Goal: Communication & Community: Share content

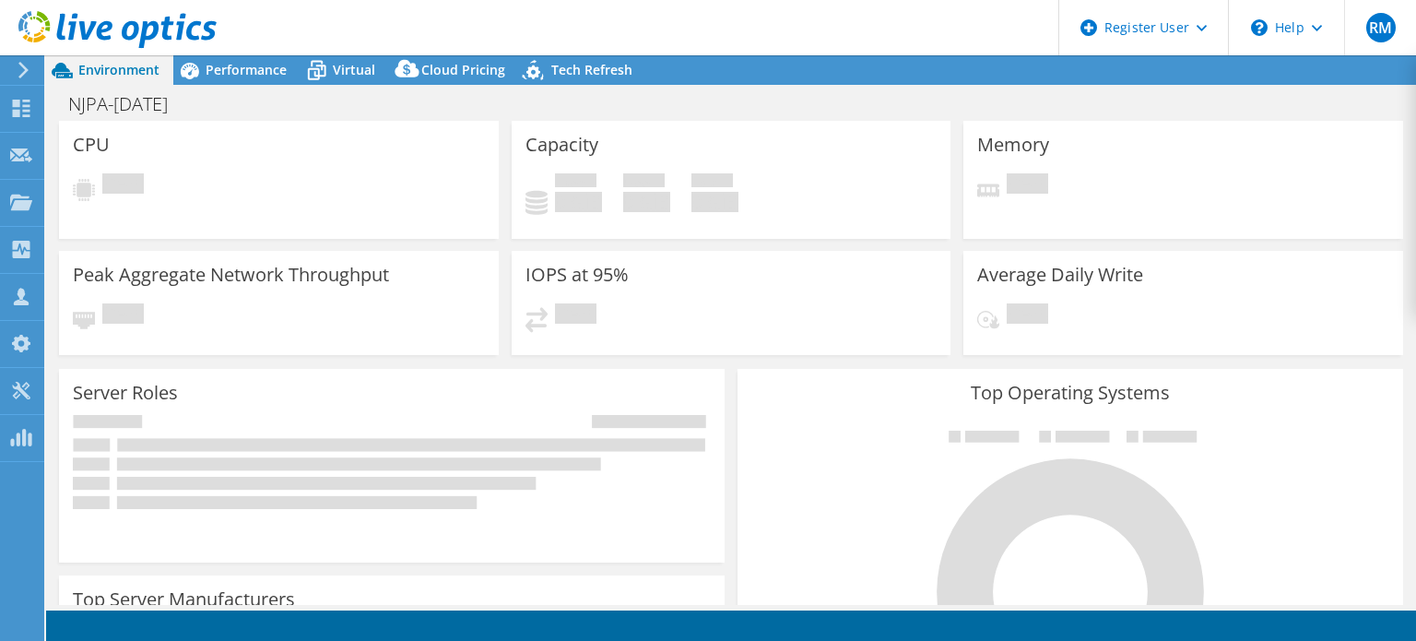
select select "USD"
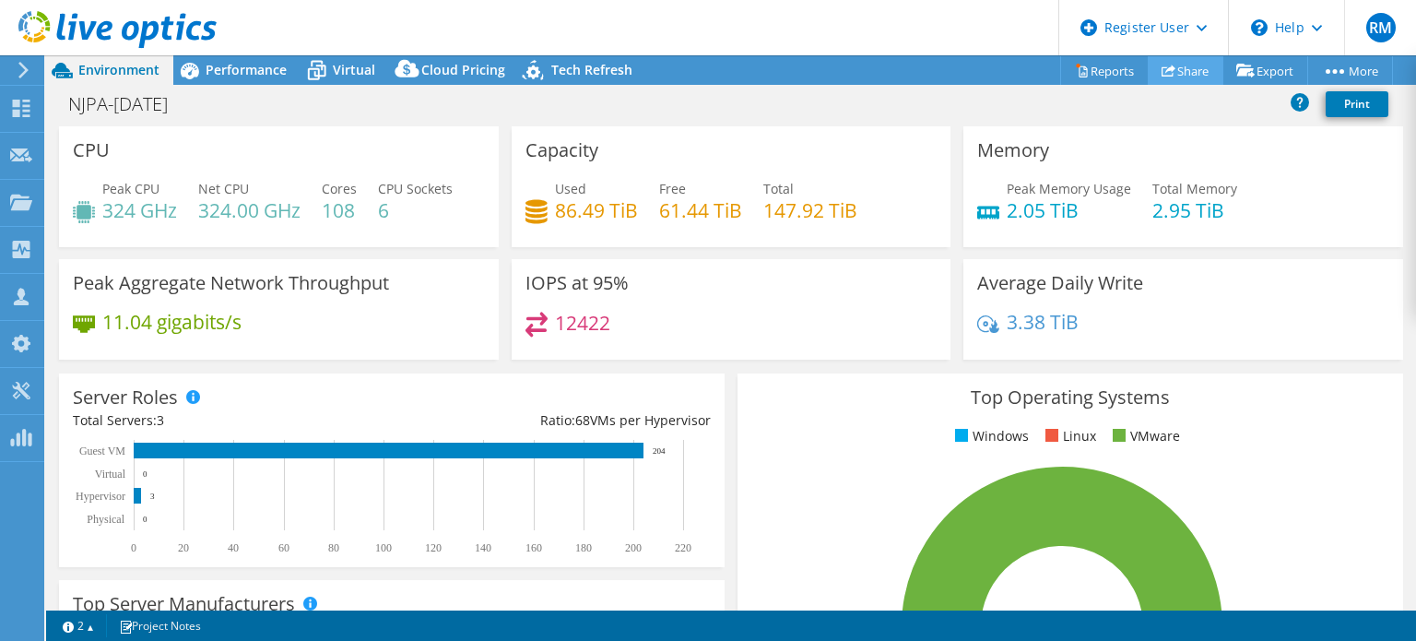
click at [1201, 64] on link "Share" at bounding box center [1186, 70] width 76 height 29
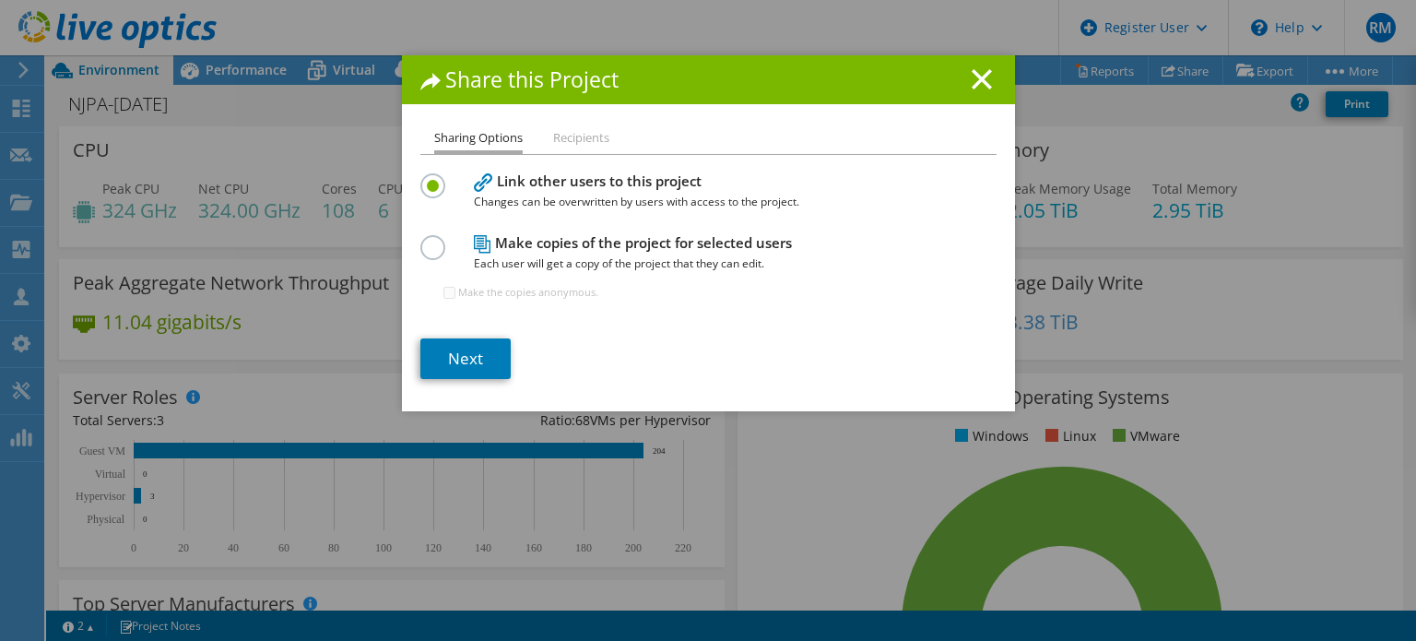
click at [428, 227] on div "Link other users to this project Changes can be overwritten by users with acces…" at bounding box center [708, 244] width 576 height 151
click at [433, 240] on label at bounding box center [436, 237] width 32 height 5
click at [0, 0] on input "radio" at bounding box center [0, 0] width 0 height 0
click at [478, 349] on link "Next" at bounding box center [465, 358] width 90 height 41
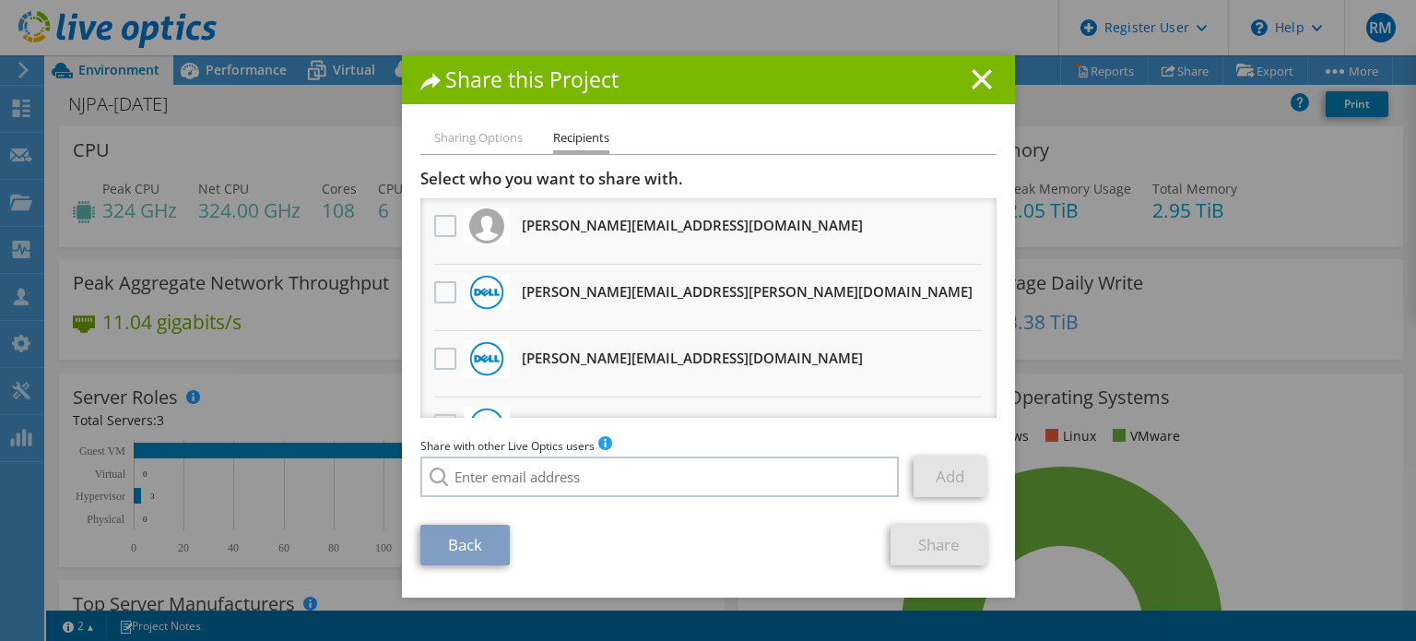
scroll to position [125, 0]
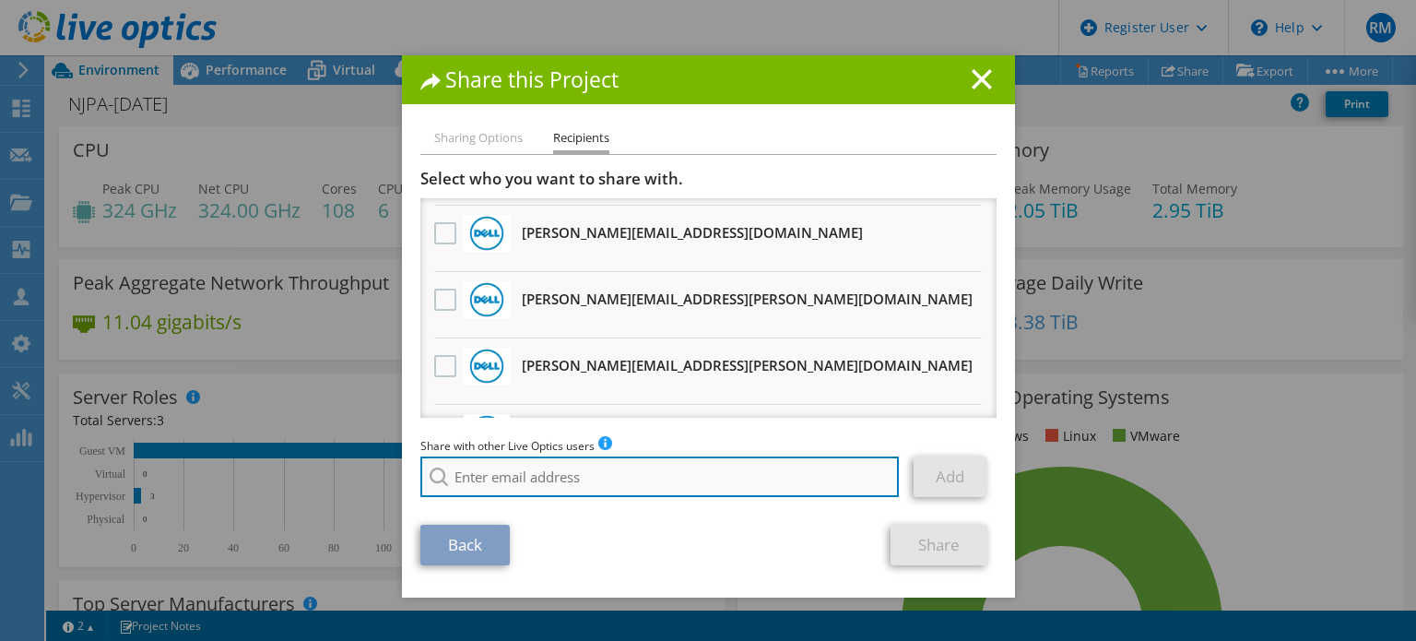
click at [557, 472] on input "search" at bounding box center [659, 476] width 479 height 41
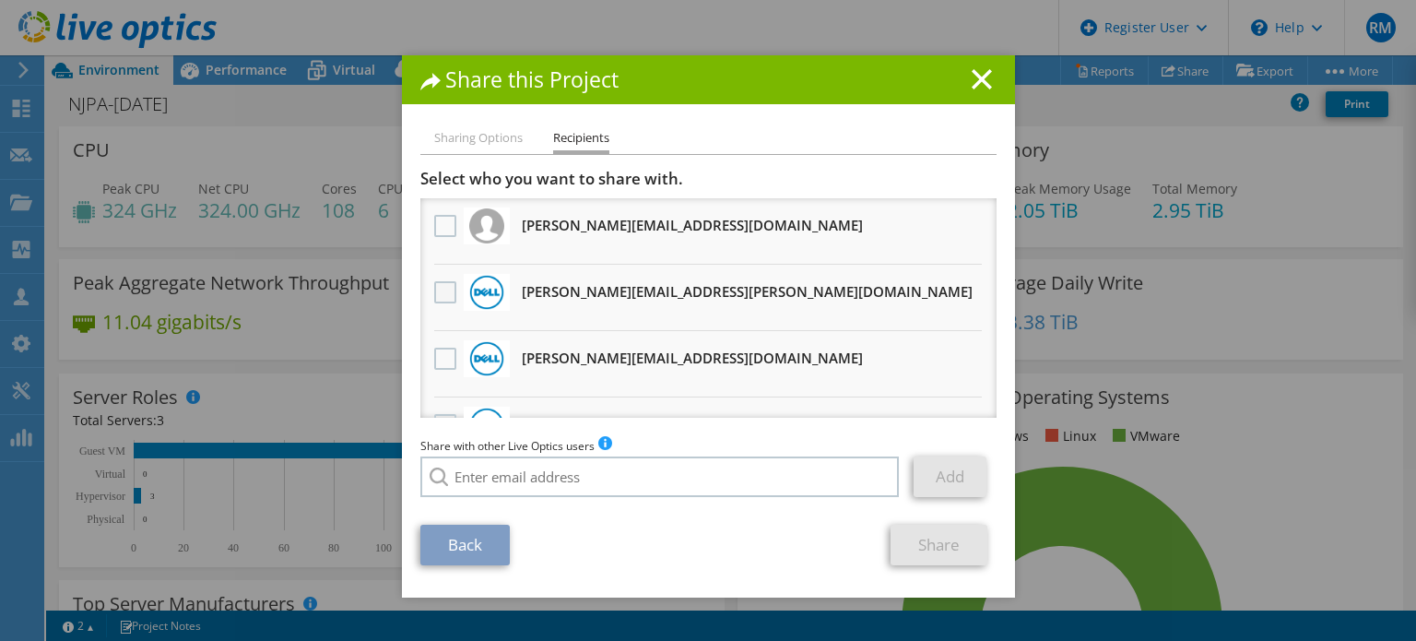
click at [439, 284] on label at bounding box center [447, 292] width 27 height 22
click at [0, 0] on input "checkbox" at bounding box center [0, 0] width 0 height 0
click at [899, 527] on link "Share" at bounding box center [938, 545] width 97 height 41
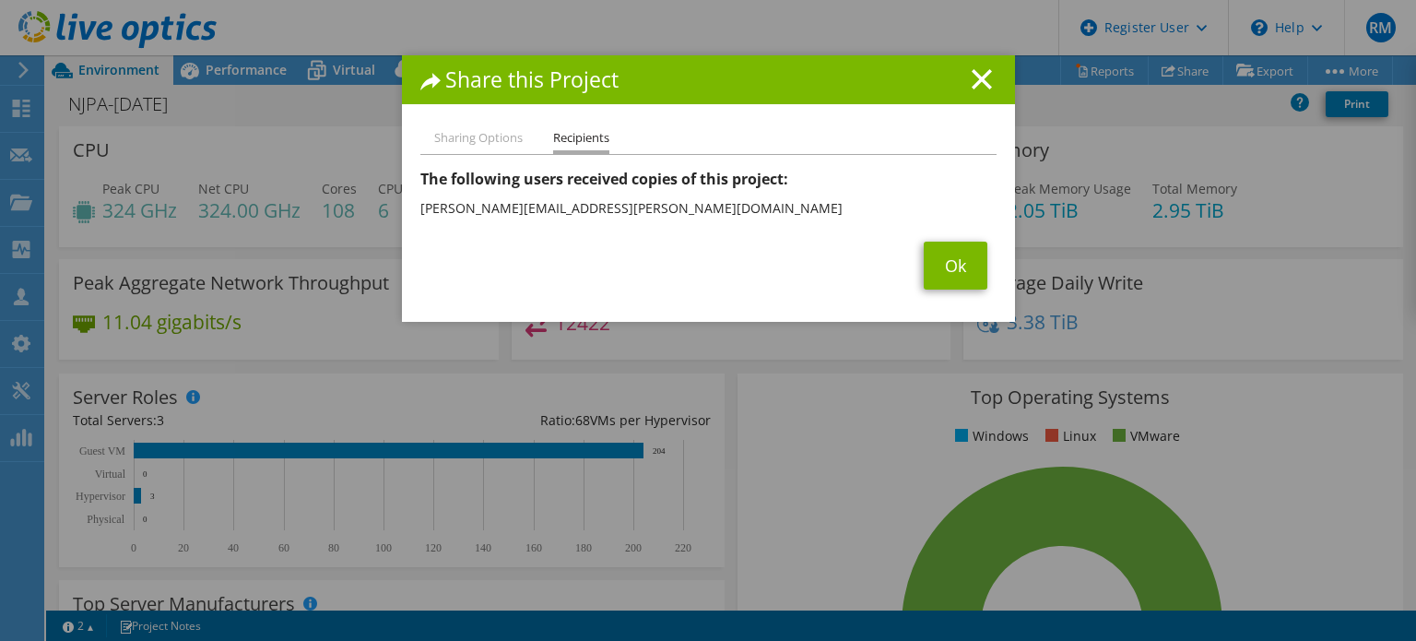
click at [929, 238] on section "This project was shared with the following users: The following users received …" at bounding box center [708, 229] width 576 height 121
click at [954, 271] on link "Ok" at bounding box center [956, 266] width 64 height 48
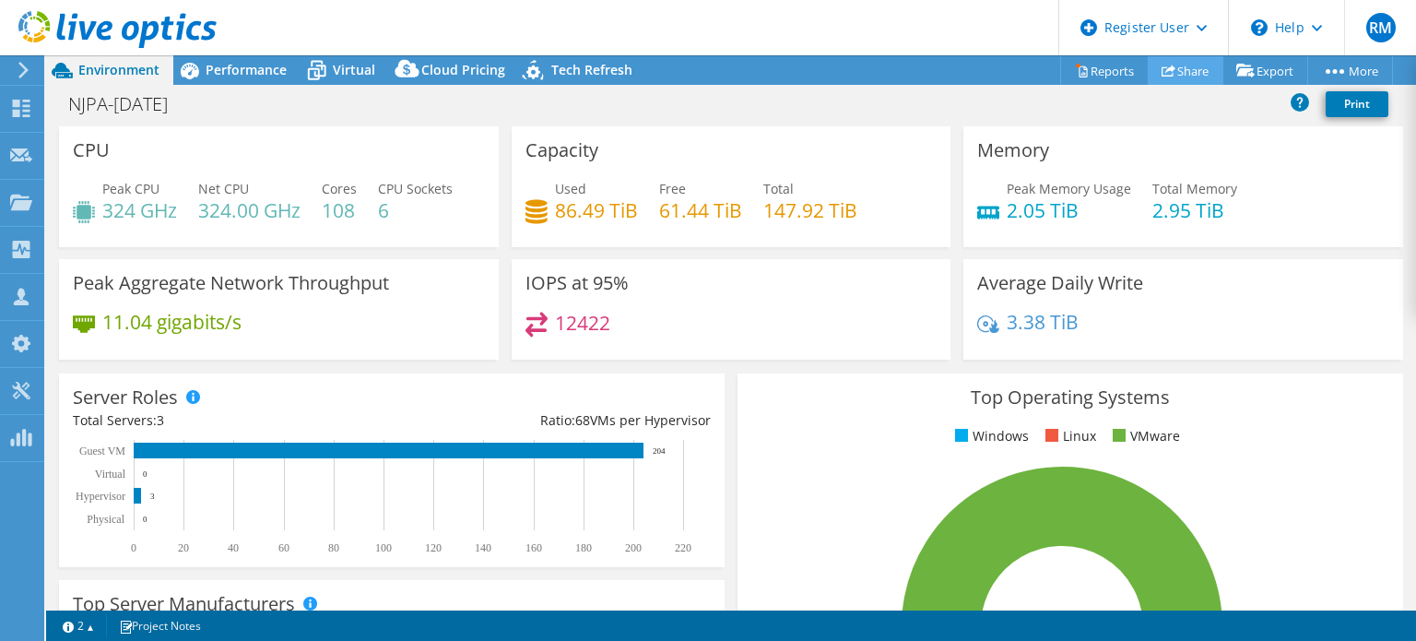
click at [1165, 74] on link "Share" at bounding box center [1186, 70] width 76 height 29
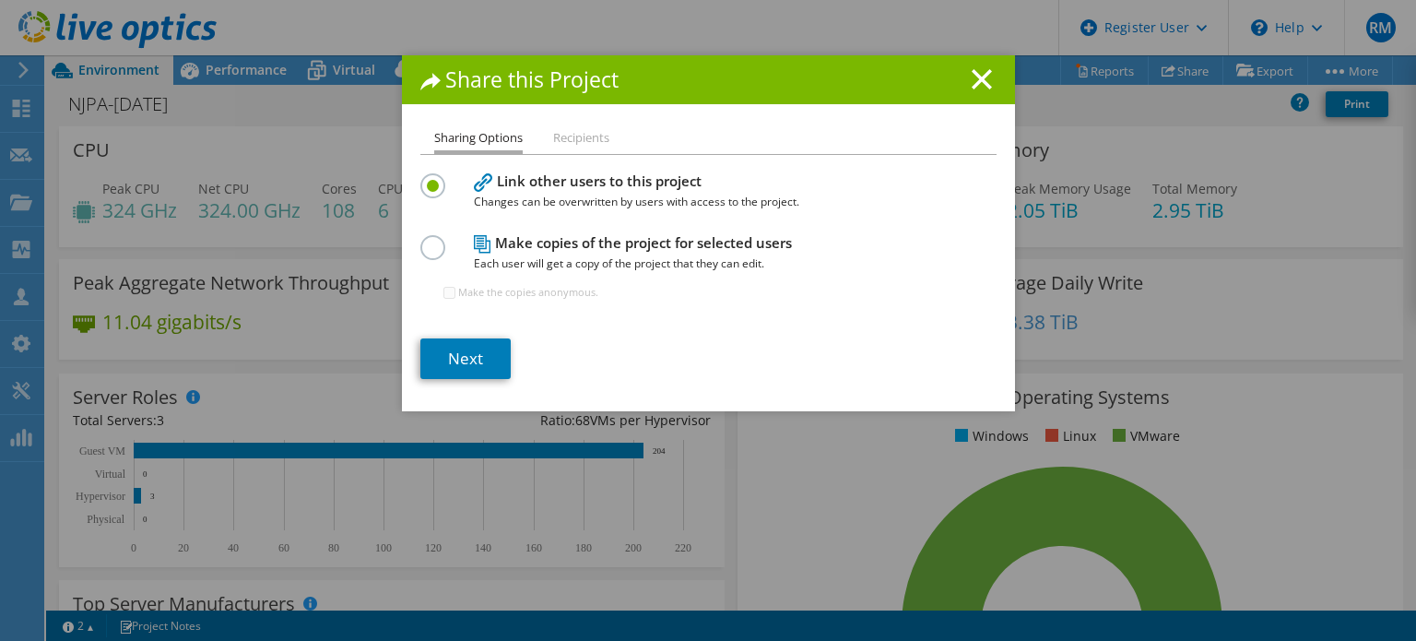
click at [430, 235] on label at bounding box center [436, 237] width 32 height 5
click at [0, 0] on input "radio" at bounding box center [0, 0] width 0 height 0
click at [955, 84] on h1 "Share this Project" at bounding box center [708, 79] width 576 height 21
click at [978, 95] on div "Share this Project" at bounding box center [708, 79] width 613 height 49
click at [980, 72] on line at bounding box center [982, 79] width 18 height 18
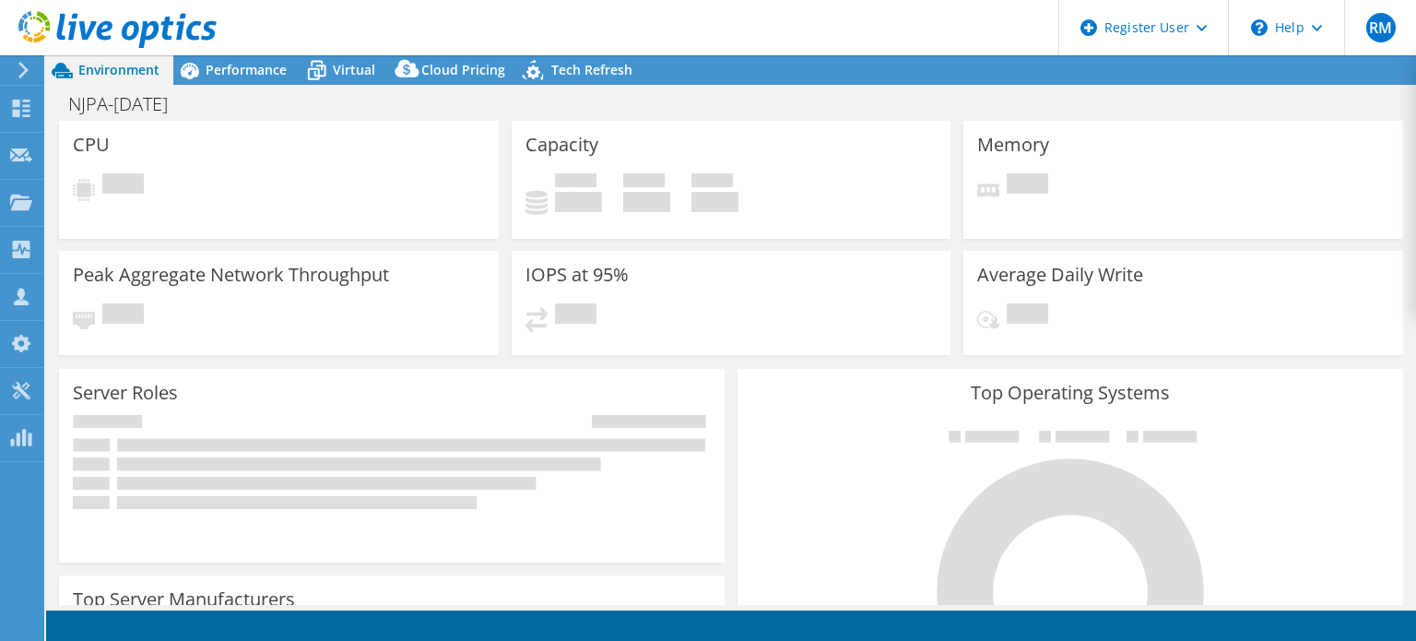
select select "USD"
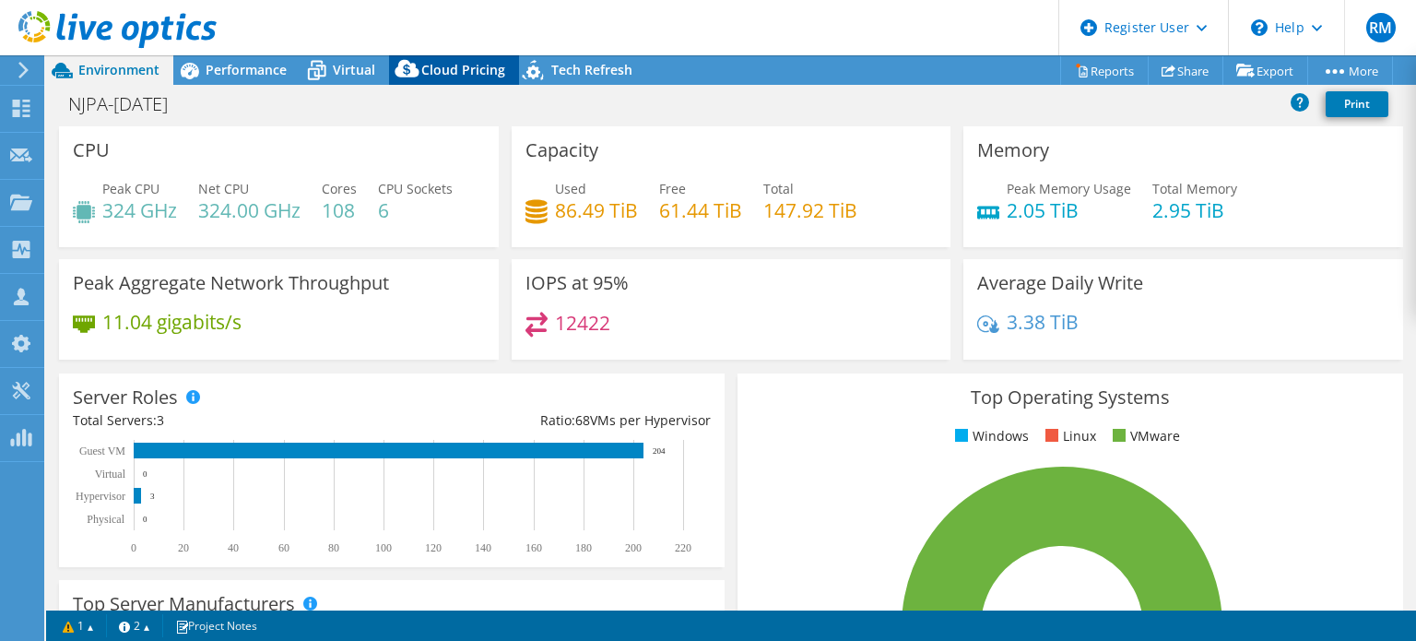
click at [452, 65] on span "Cloud Pricing" at bounding box center [463, 70] width 84 height 18
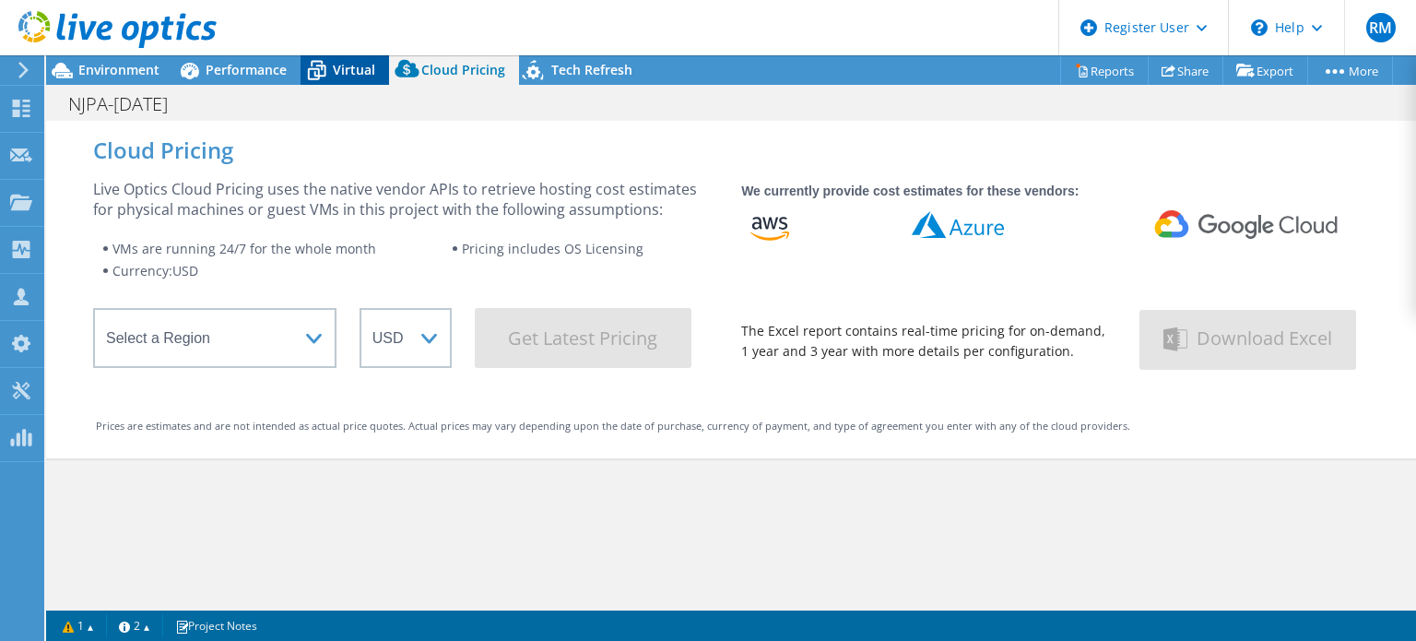
click at [337, 73] on span "Virtual" at bounding box center [354, 70] width 42 height 18
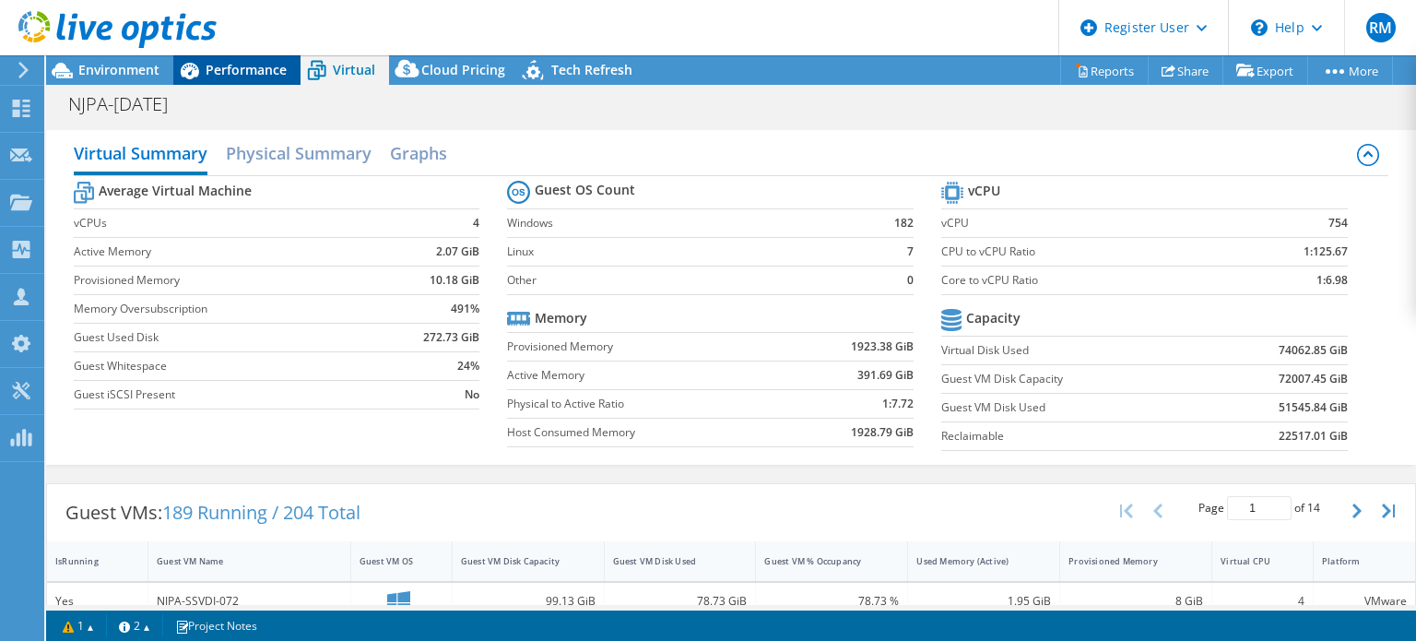
click at [249, 58] on div "Performance" at bounding box center [236, 69] width 127 height 29
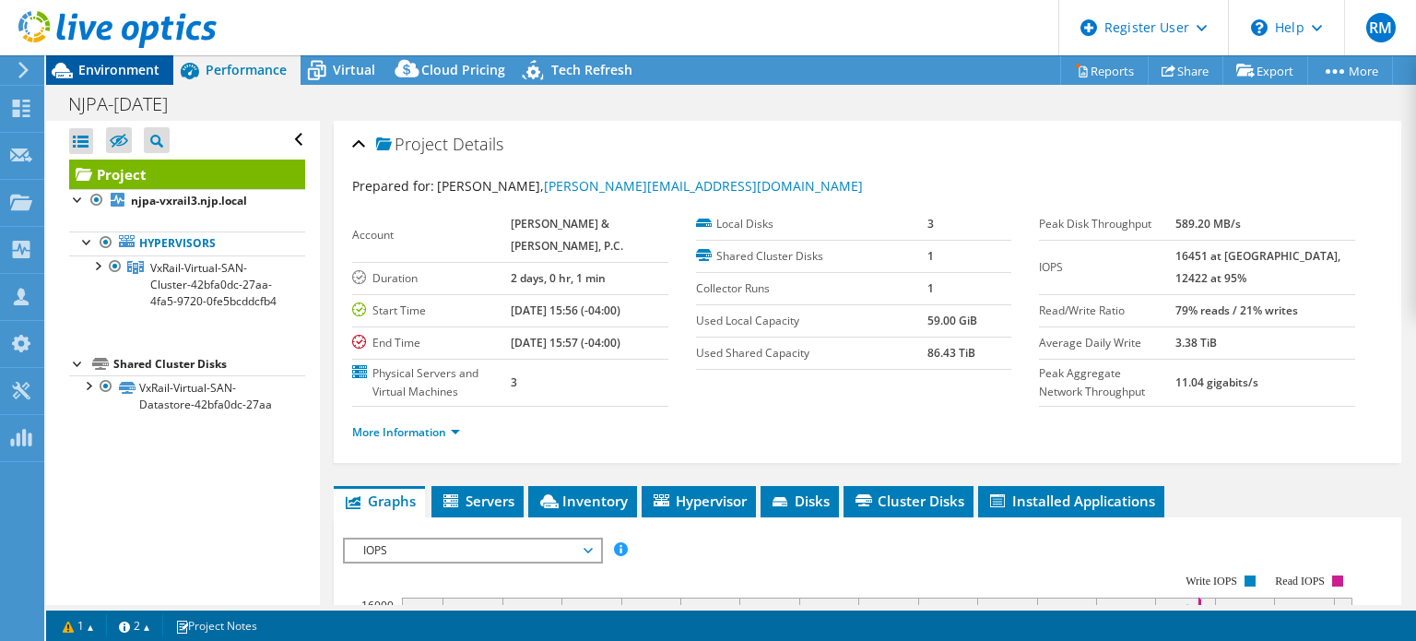
click at [100, 80] on div "Environment" at bounding box center [109, 69] width 127 height 29
